Goal: Information Seeking & Learning: Learn about a topic

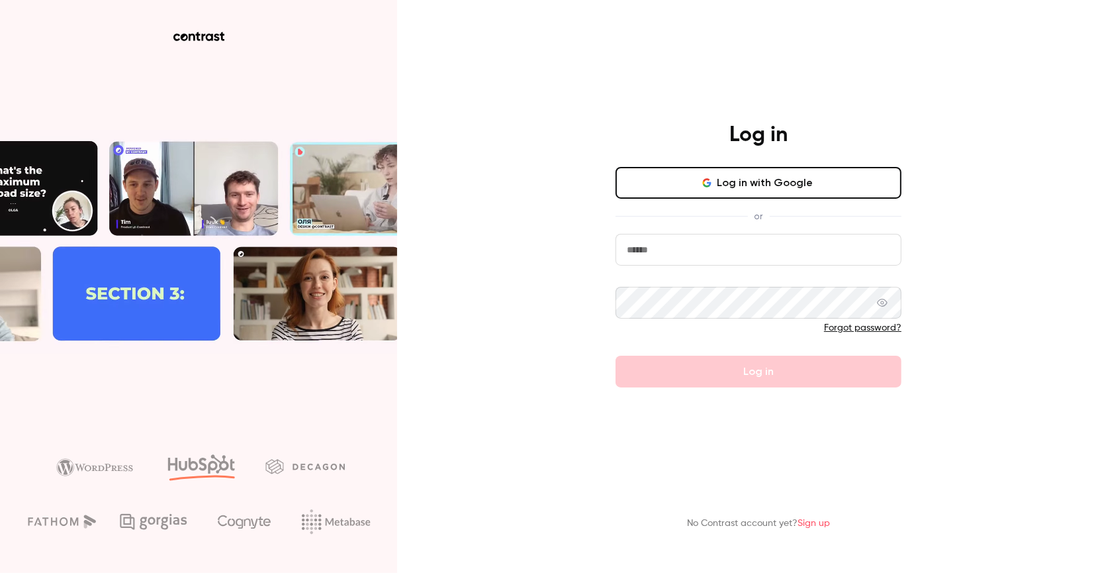
click at [0, 572] on nordpass-portal at bounding box center [0, 573] width 0 height 0
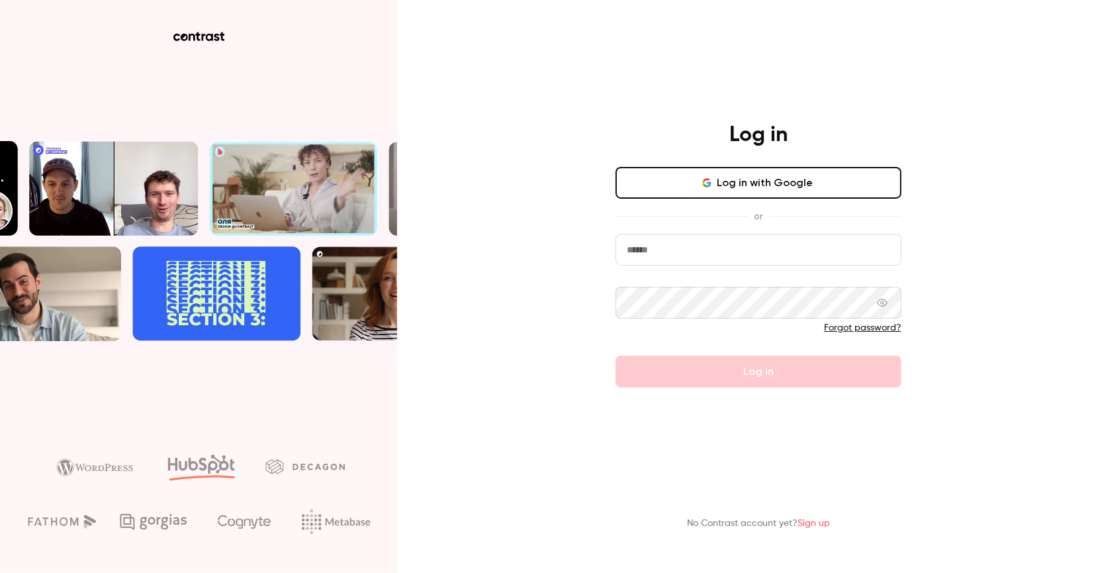
type input "**********"
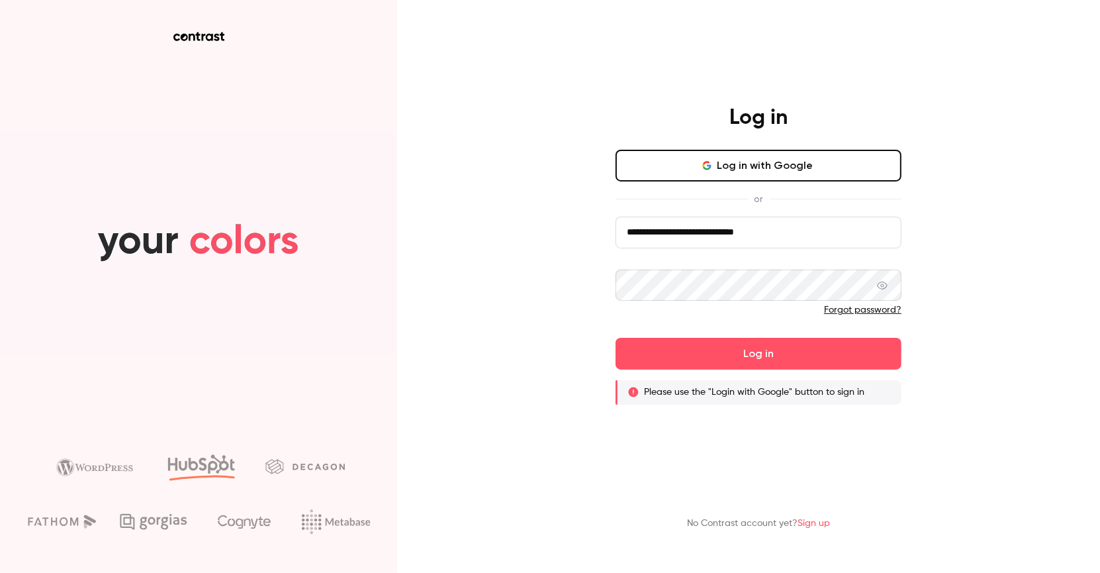
click at [780, 165] on button "Log in with Google" at bounding box center [759, 166] width 286 height 32
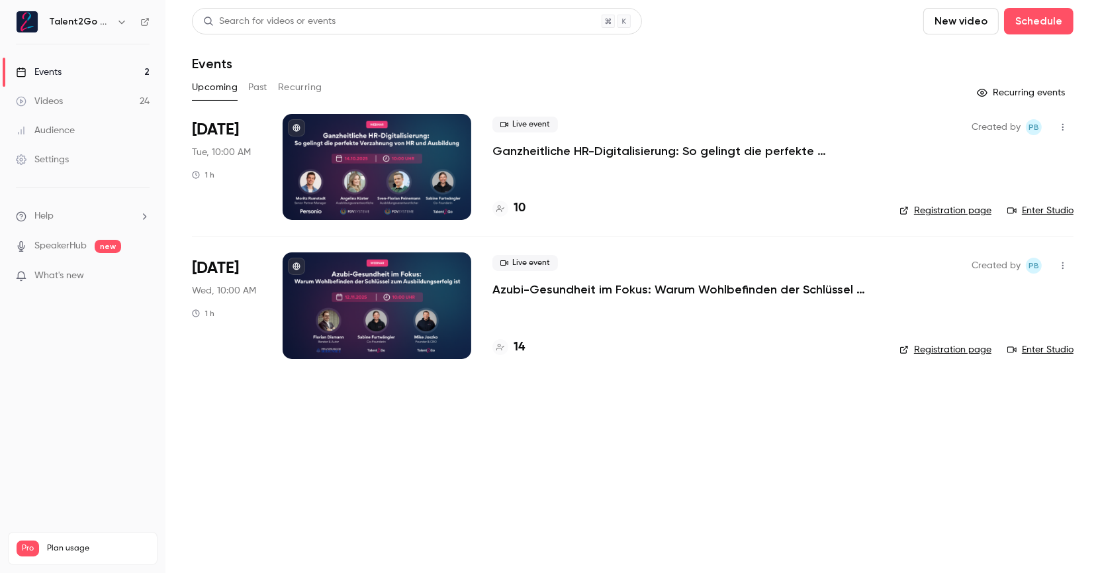
click at [389, 148] on div at bounding box center [377, 167] width 189 height 106
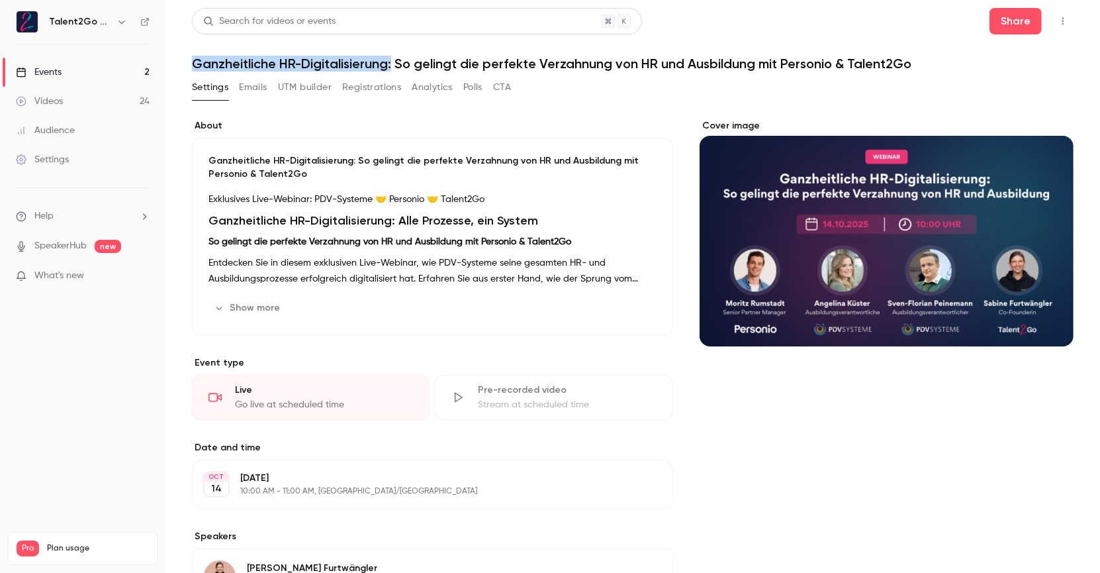
drag, startPoint x: 395, startPoint y: 62, endPoint x: 192, endPoint y: 60, distance: 202.6
click at [192, 60] on h1 "Ganzheitliche HR-Digitalisierung: So gelingt die perfekte Verzahnung von HR und…" at bounding box center [633, 64] width 882 height 16
copy h1 "Ganzheitliche HR-Digitalisierung:"
click at [449, 59] on h1 "Ganzheitliche HR-Digitalisierung: So gelingt die perfekte Verzahnung von HR und…" at bounding box center [633, 64] width 882 height 16
click at [257, 305] on button "Show more" at bounding box center [248, 307] width 79 height 21
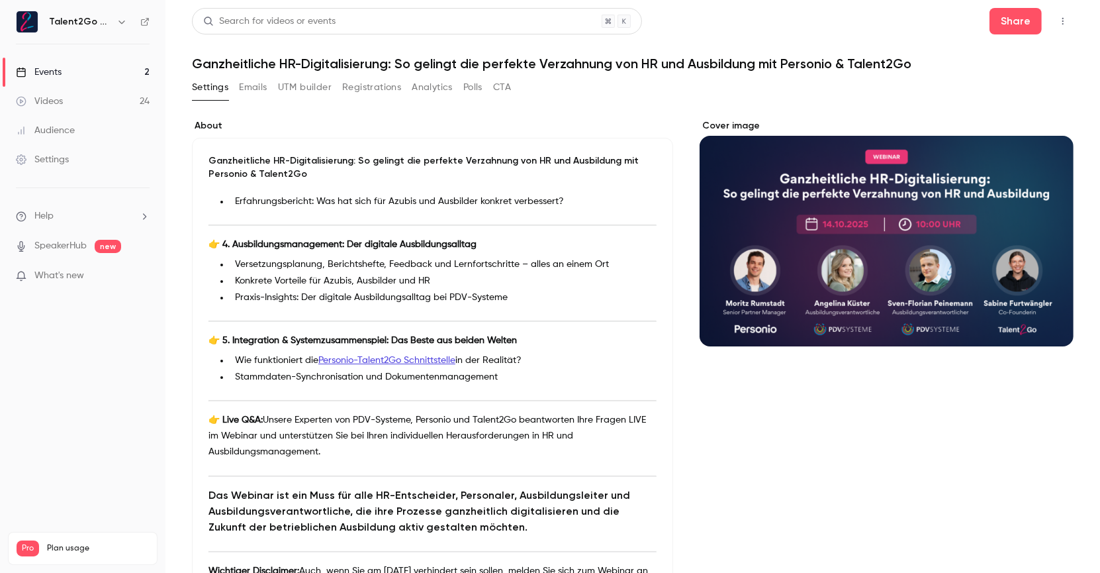
scroll to position [473, 0]
